Goal: Check status: Check status

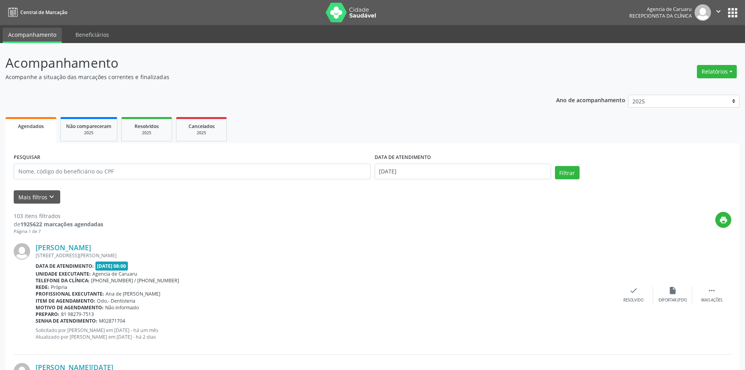
select select "8"
click at [115, 173] on input "text" at bounding box center [192, 172] width 357 height 16
paste input "[PERSON_NAME] [PERSON_NAME]"
type input "[PERSON_NAME] [PERSON_NAME]"
click at [411, 173] on input "[DATE]" at bounding box center [463, 172] width 176 height 16
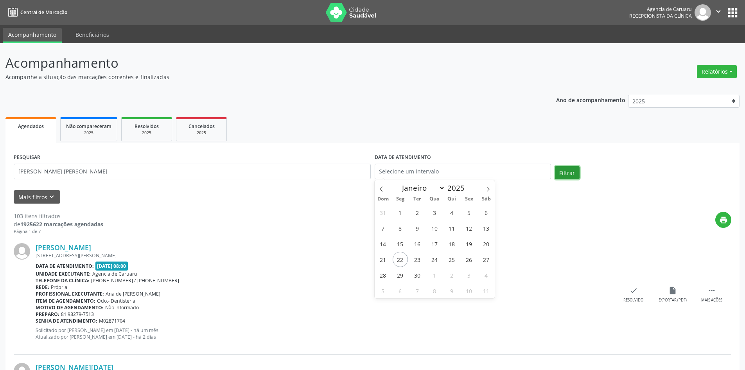
click at [570, 173] on button "Filtrar" at bounding box center [567, 172] width 25 height 13
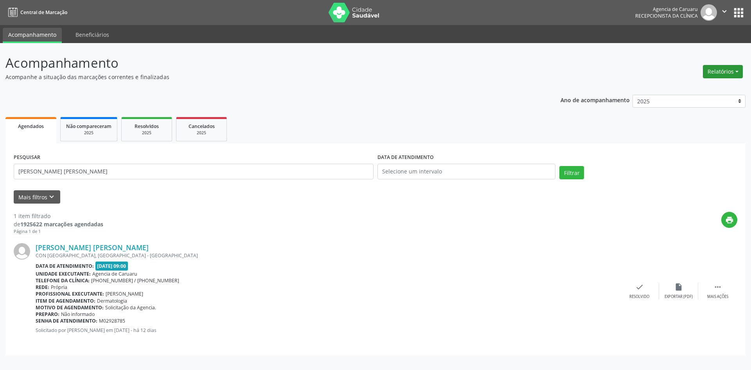
click at [726, 71] on button "Relatórios" at bounding box center [723, 71] width 40 height 13
click at [687, 88] on link "Agendamentos" at bounding box center [701, 88] width 84 height 11
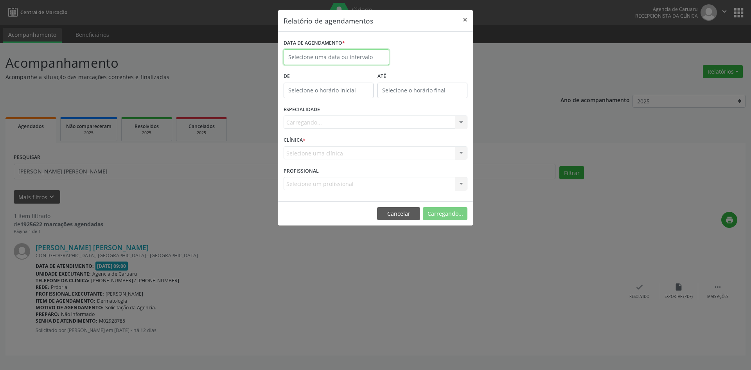
click at [347, 58] on input "text" at bounding box center [337, 57] width 106 height 16
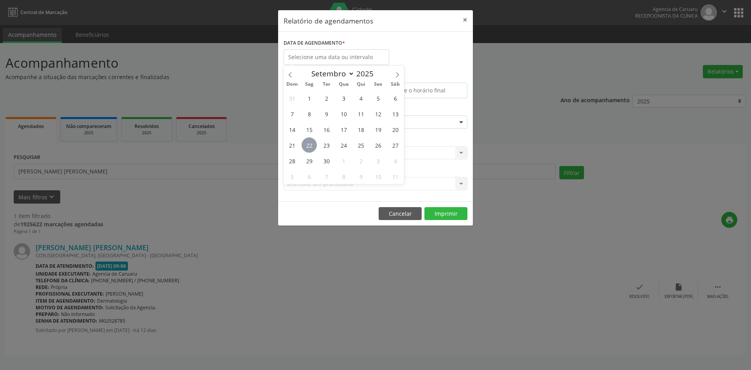
click at [308, 145] on span "22" at bounding box center [309, 144] width 15 height 15
type input "[DATE]"
click at [308, 145] on span "22" at bounding box center [309, 144] width 15 height 15
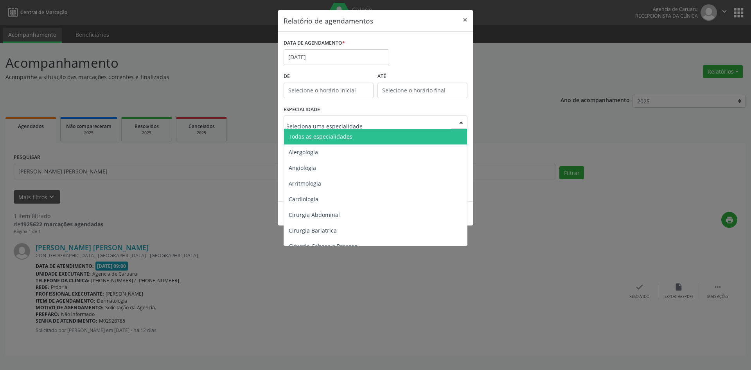
click at [331, 133] on span "Todas as especialidades" at bounding box center [321, 136] width 64 height 7
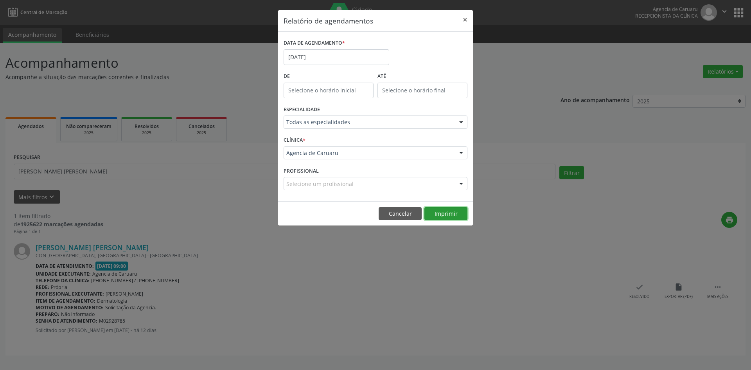
click at [446, 216] on button "Imprimir" at bounding box center [446, 213] width 43 height 13
